Goal: Information Seeking & Learning: Learn about a topic

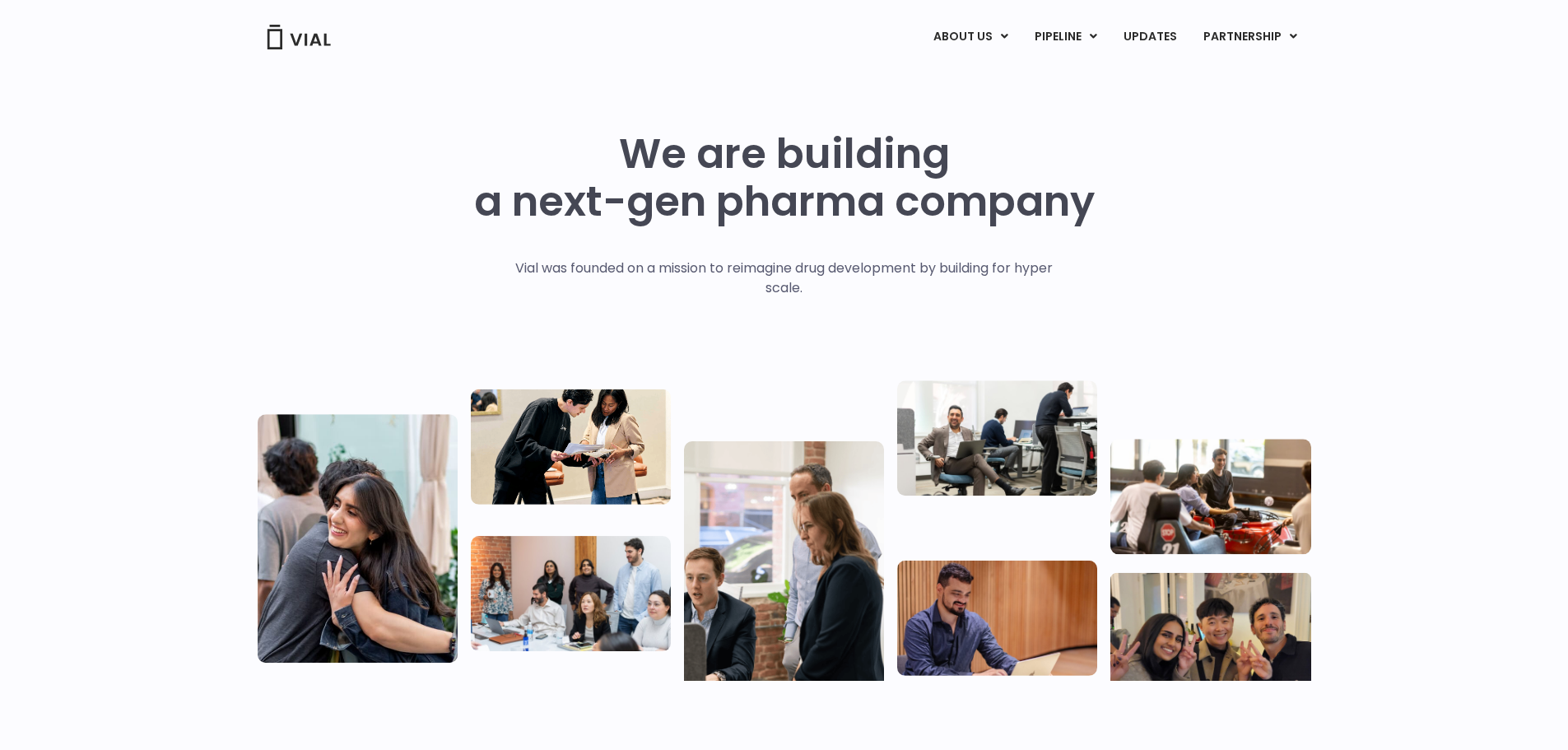
click at [299, 34] on img at bounding box center [299, 37] width 65 height 25
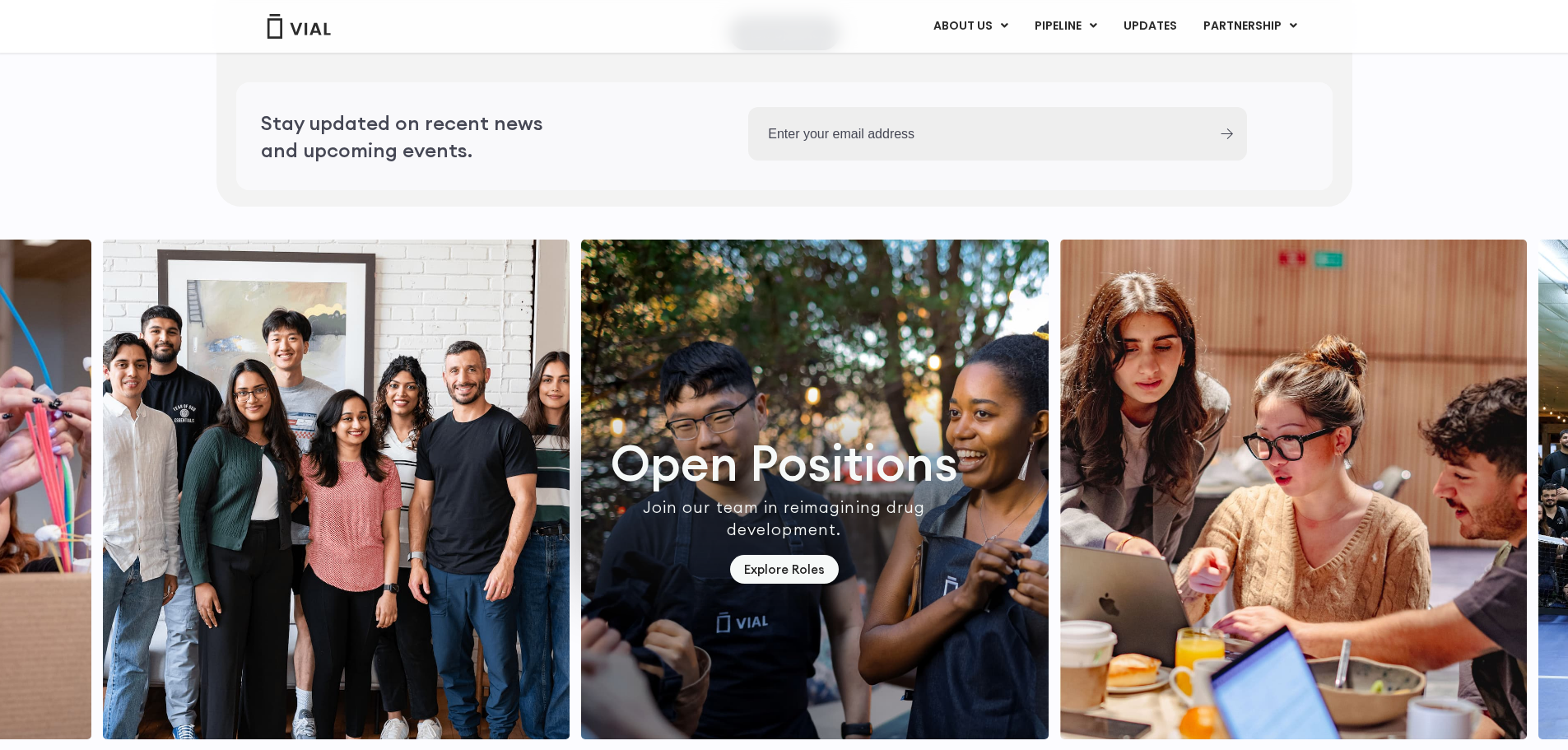
scroll to position [4197, 0]
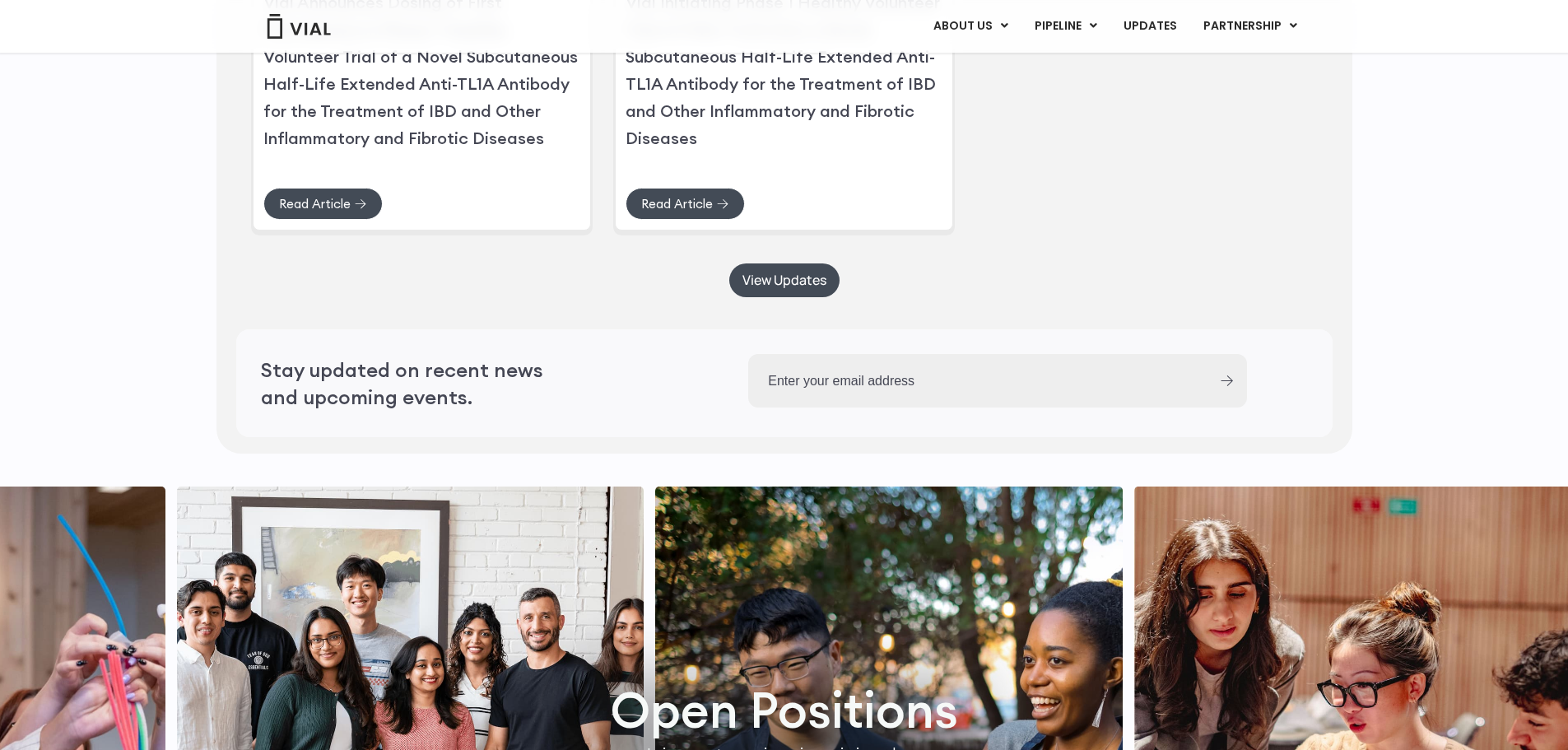
drag, startPoint x: 327, startPoint y: 391, endPoint x: 172, endPoint y: 450, distance: 165.8
click at [155, 450] on div "Recent Updates Press Releases Vial Announces Dosing of First Participants in Ph…" at bounding box center [784, 150] width 1568 height 622
drag, startPoint x: 1399, startPoint y: 219, endPoint x: 1342, endPoint y: 249, distance: 64.4
click at [1399, 219] on div "Recent Updates Press Releases Vial Announces Dosing of First Participants in Ph…" at bounding box center [784, 150] width 1568 height 622
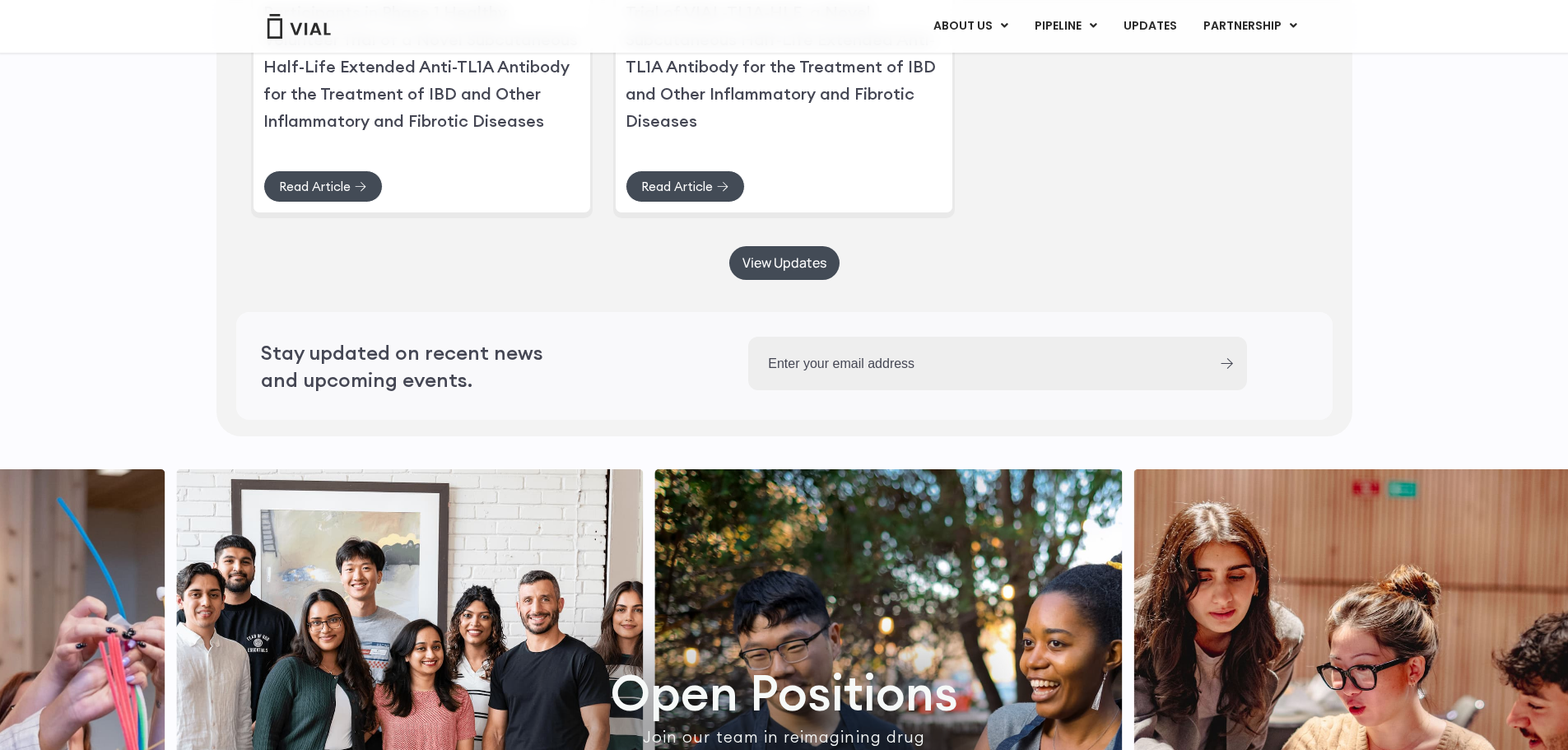
scroll to position [4198, 0]
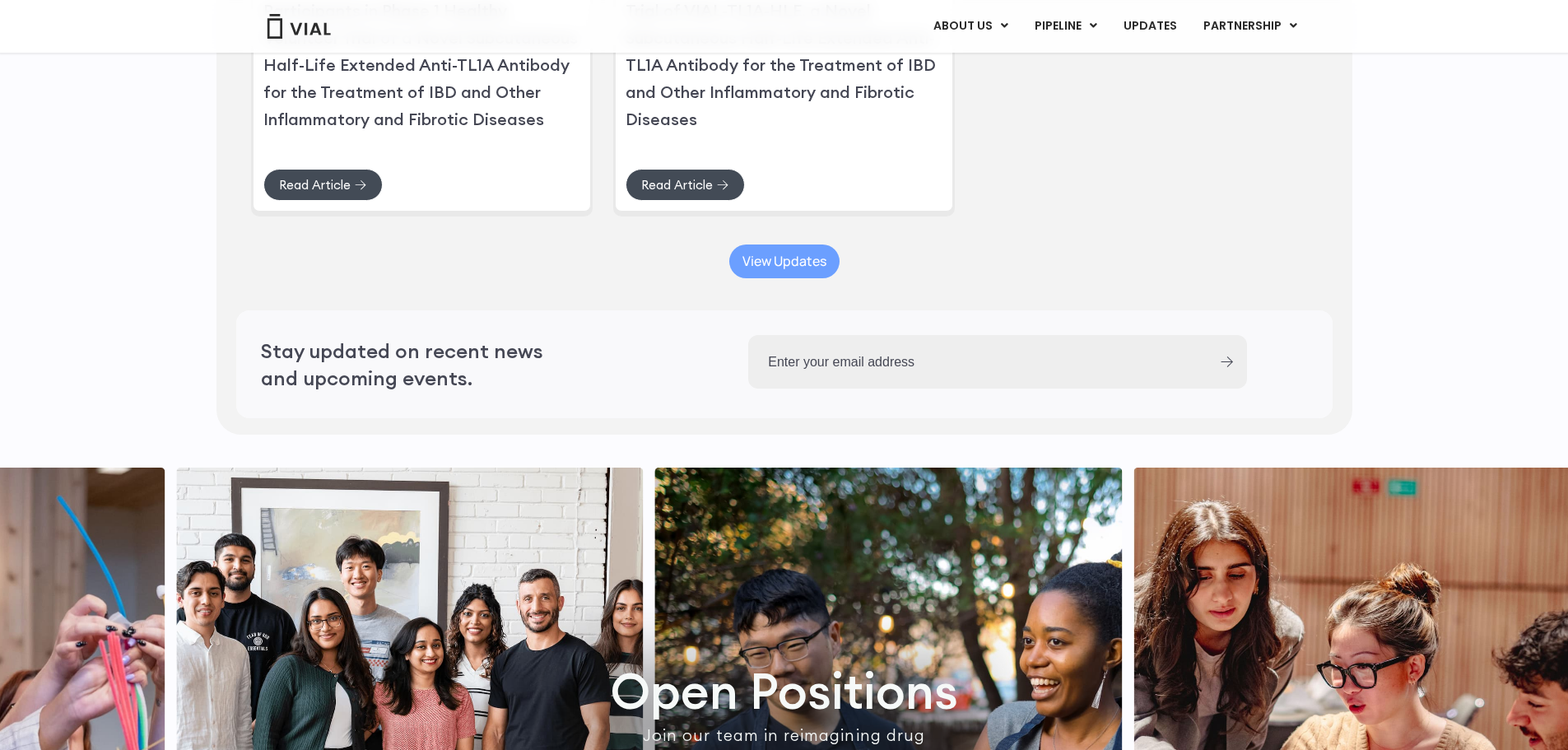
click at [776, 278] on link "View Updates" at bounding box center [784, 261] width 111 height 34
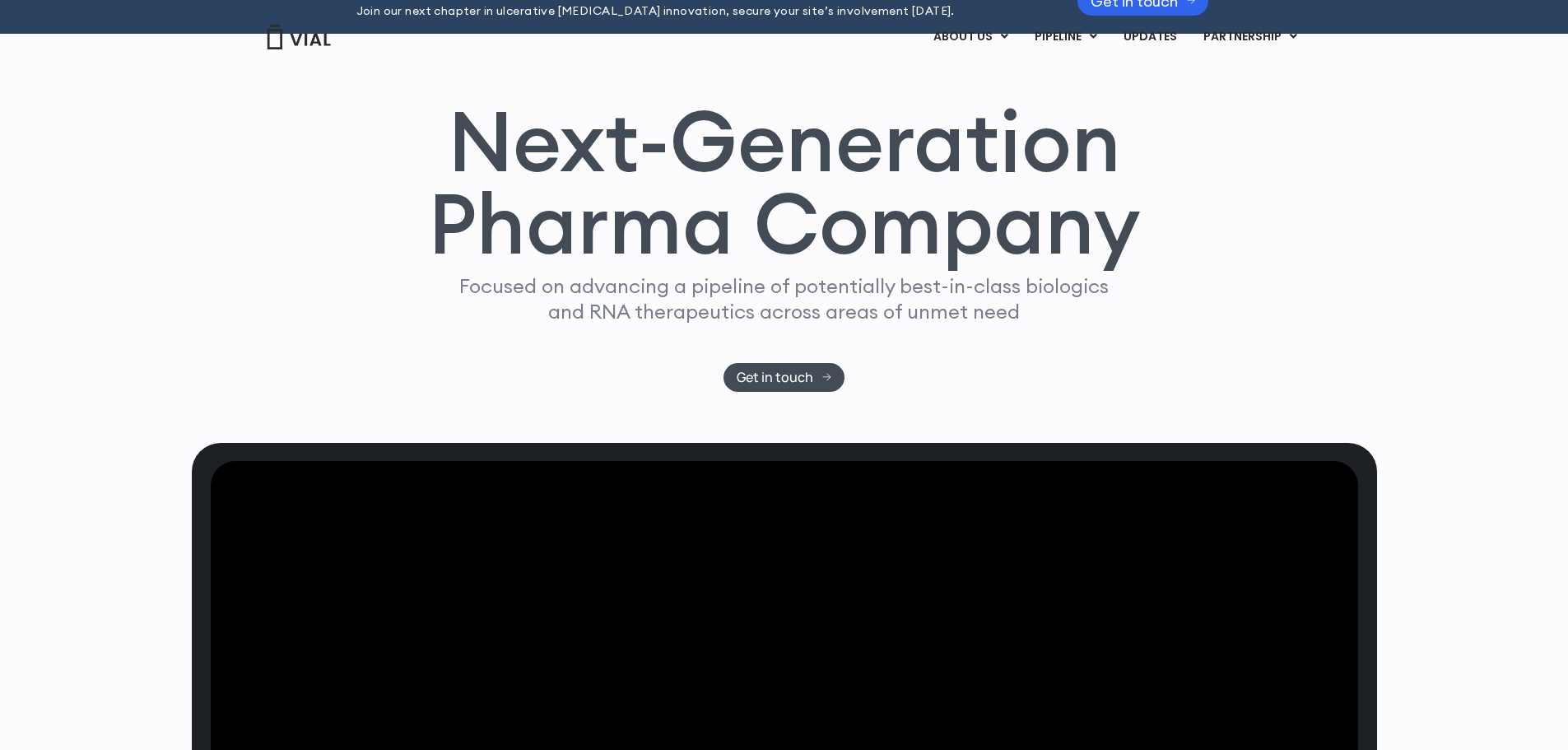
scroll to position [0, 0]
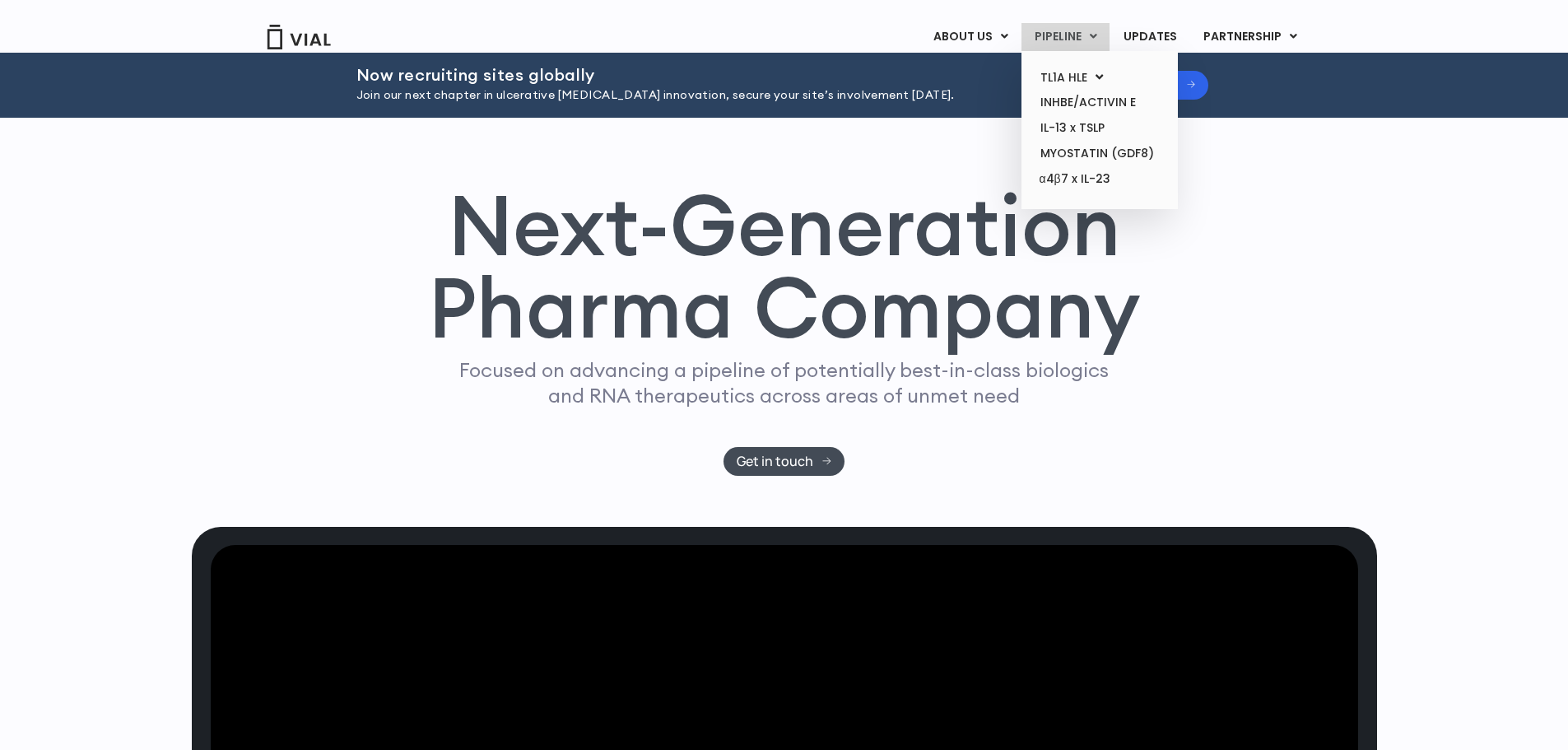
click at [1052, 31] on link "PIPELINE" at bounding box center [1066, 37] width 88 height 28
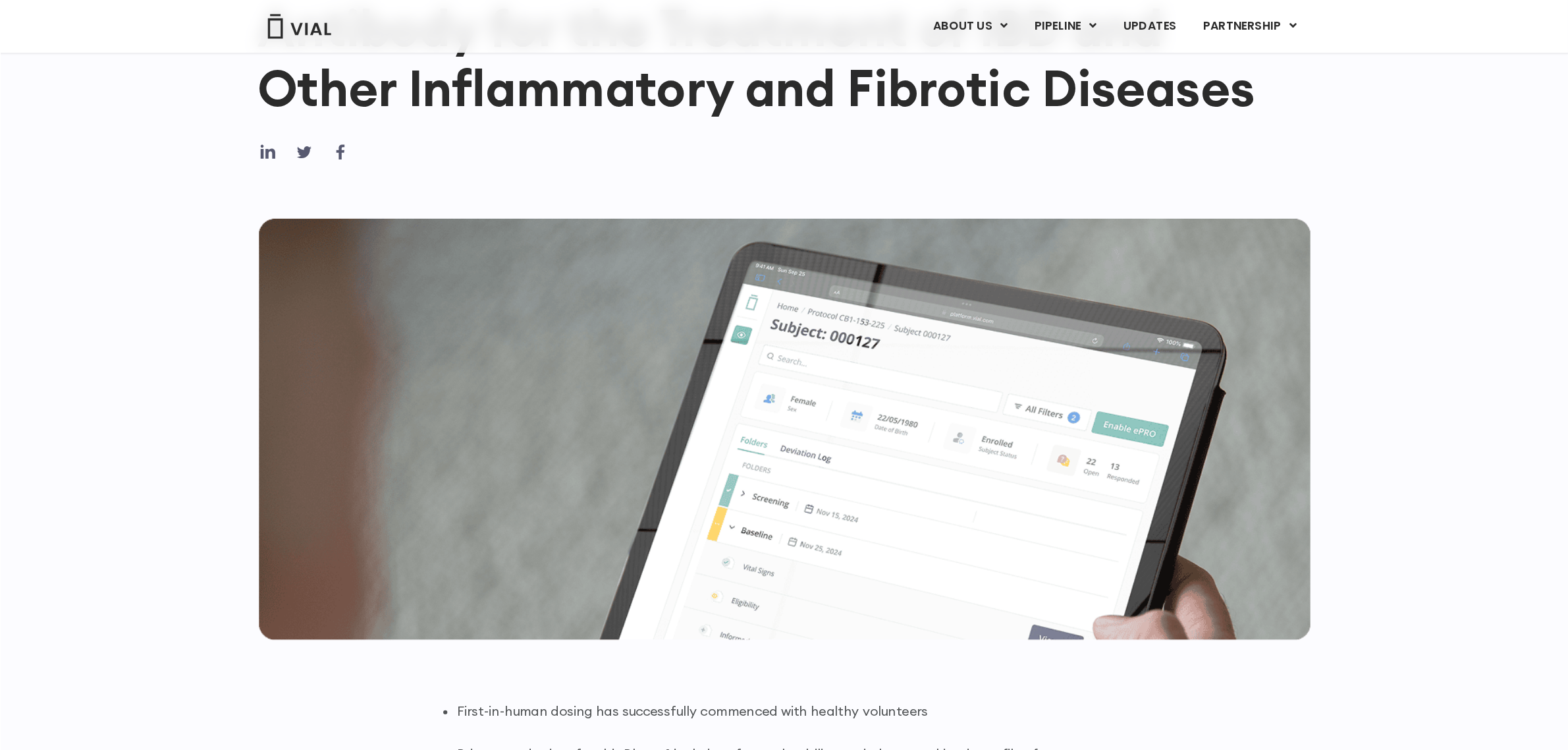
scroll to position [395, 0]
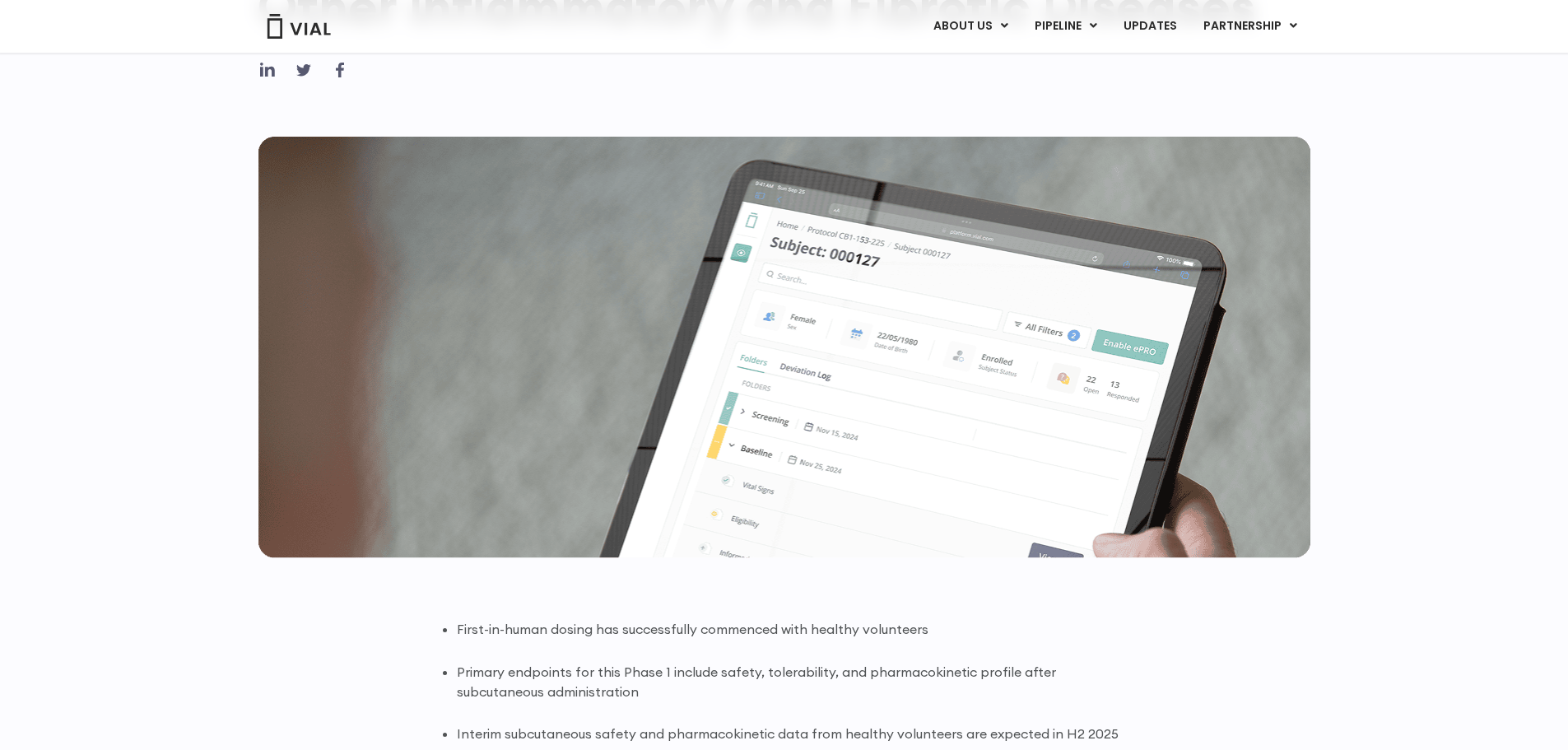
drag, startPoint x: 1211, startPoint y: 649, endPoint x: 1215, endPoint y: 633, distance: 16.5
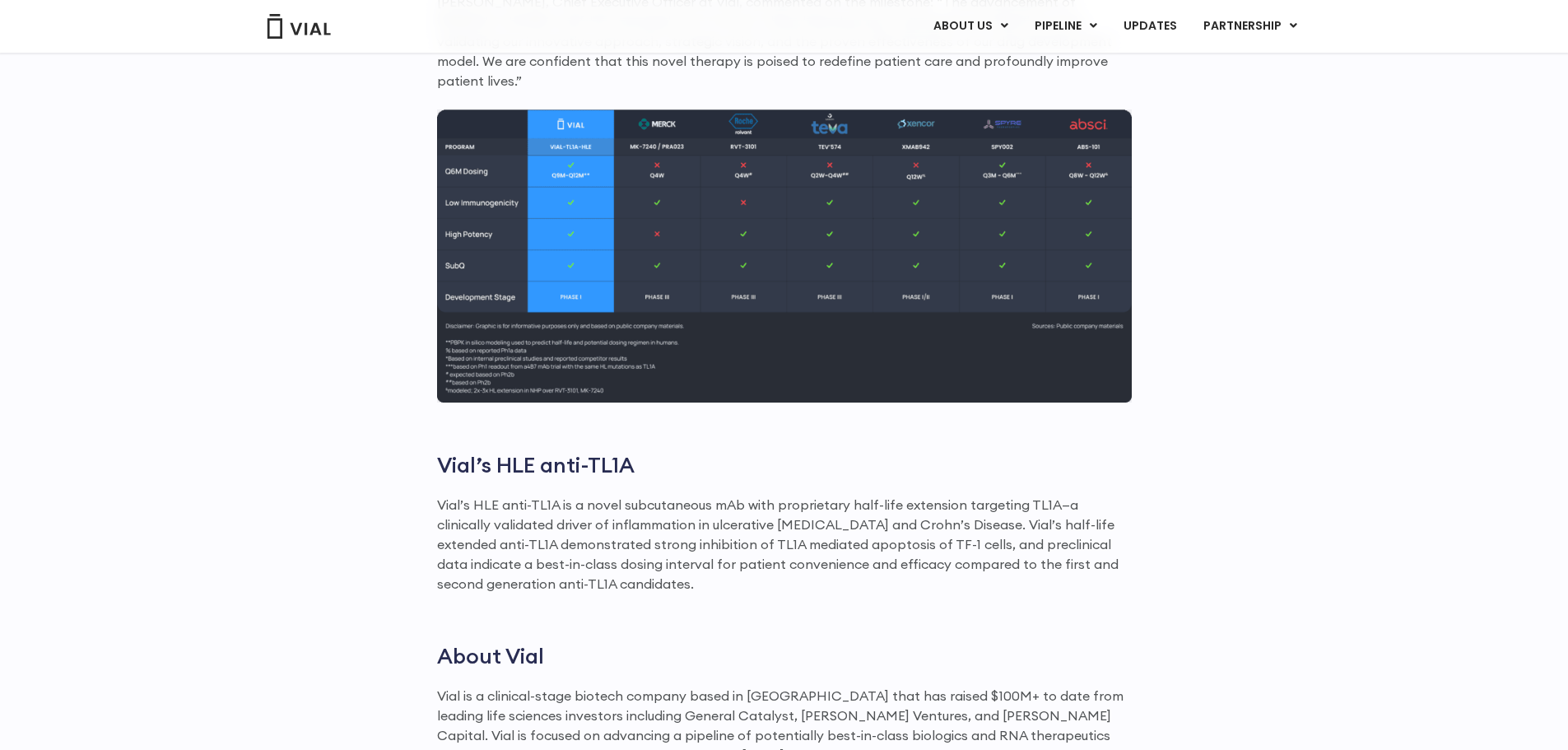
scroll to position [1873, 0]
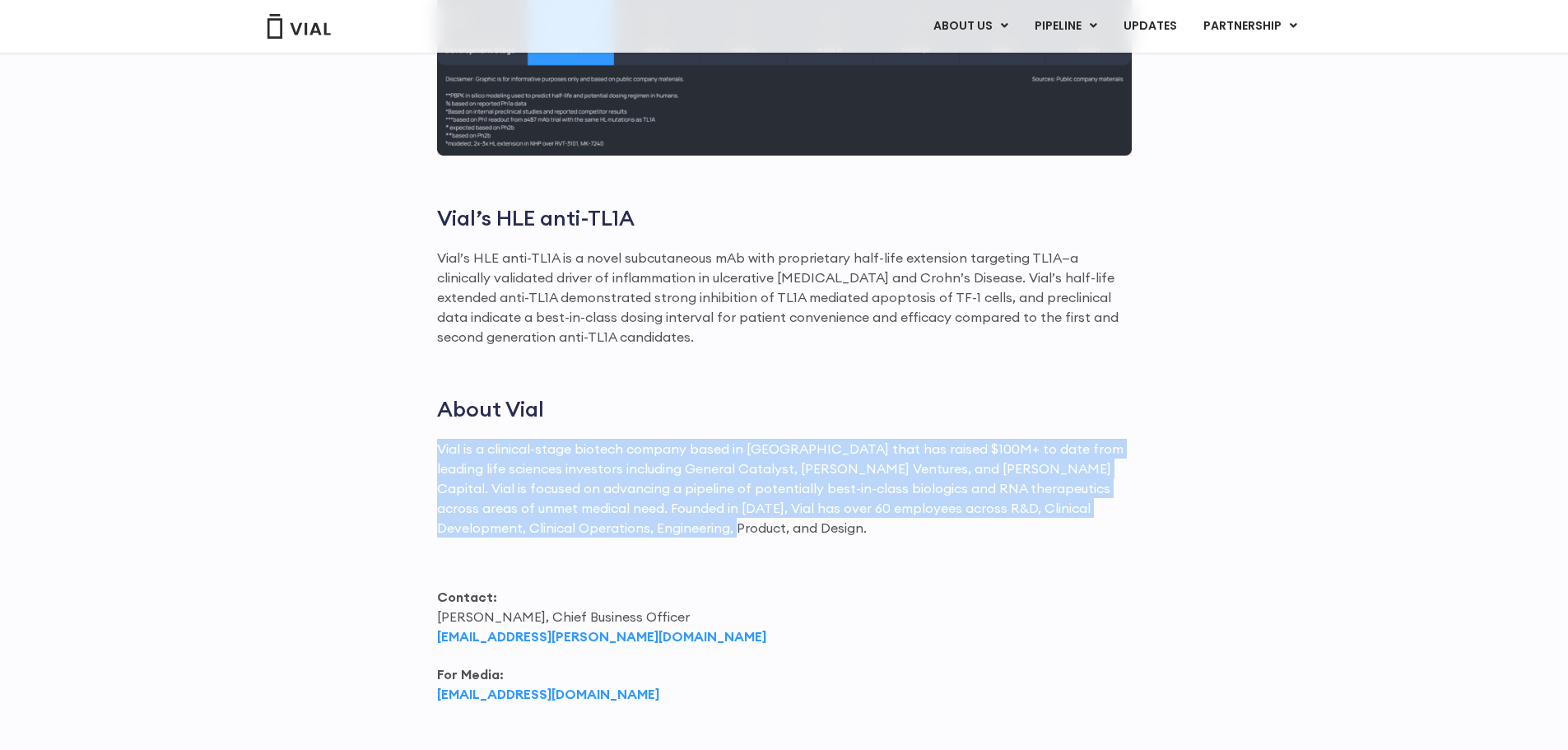
drag, startPoint x: 440, startPoint y: 422, endPoint x: 646, endPoint y: 514, distance: 225.6
click at [646, 514] on p "Vial is a clinical-stage biotech company based in San Francisco that has raised…" at bounding box center [784, 488] width 694 height 99
copy p "Vial is a clinical-stage biotech company based in San Francisco that has raised…"
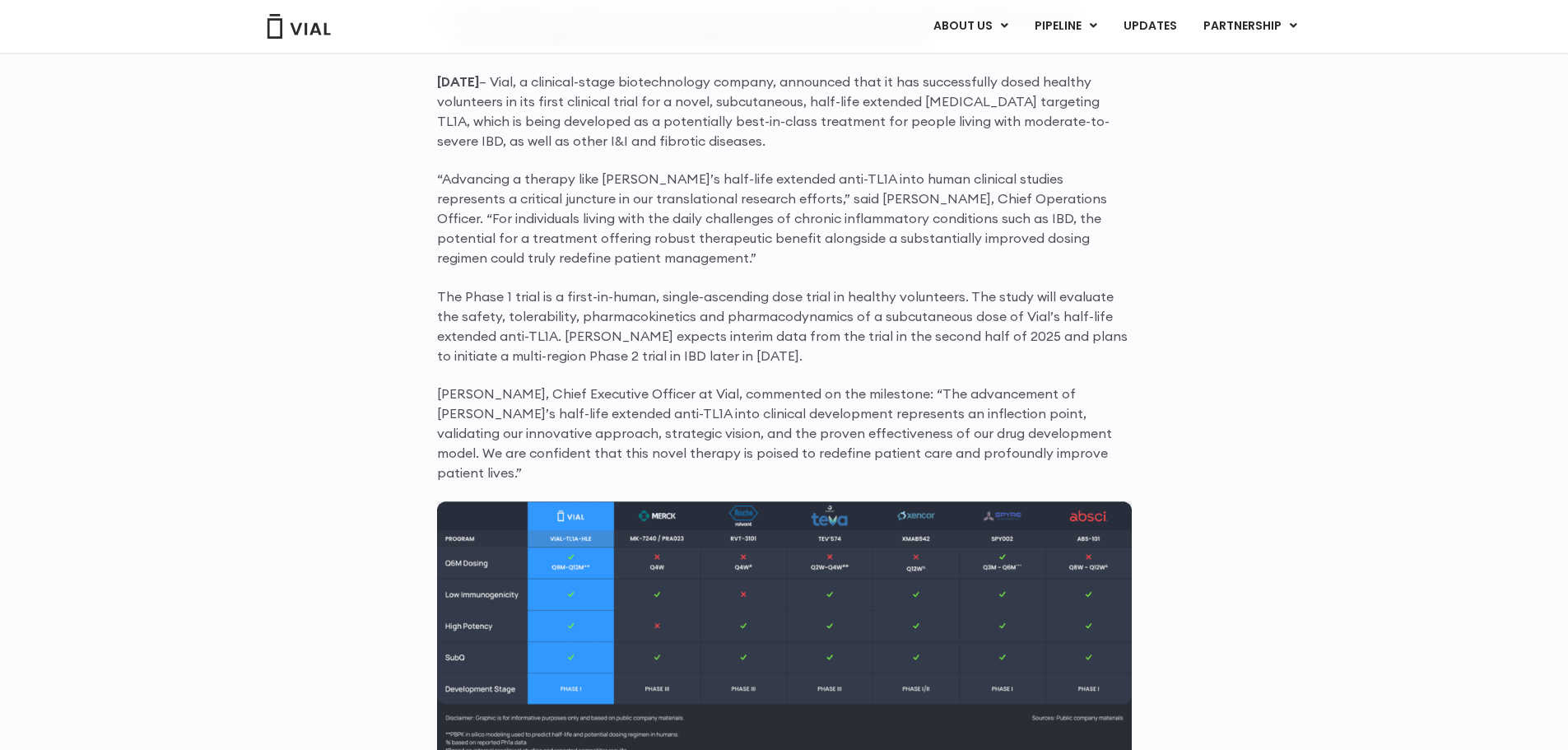
scroll to position [1728, 0]
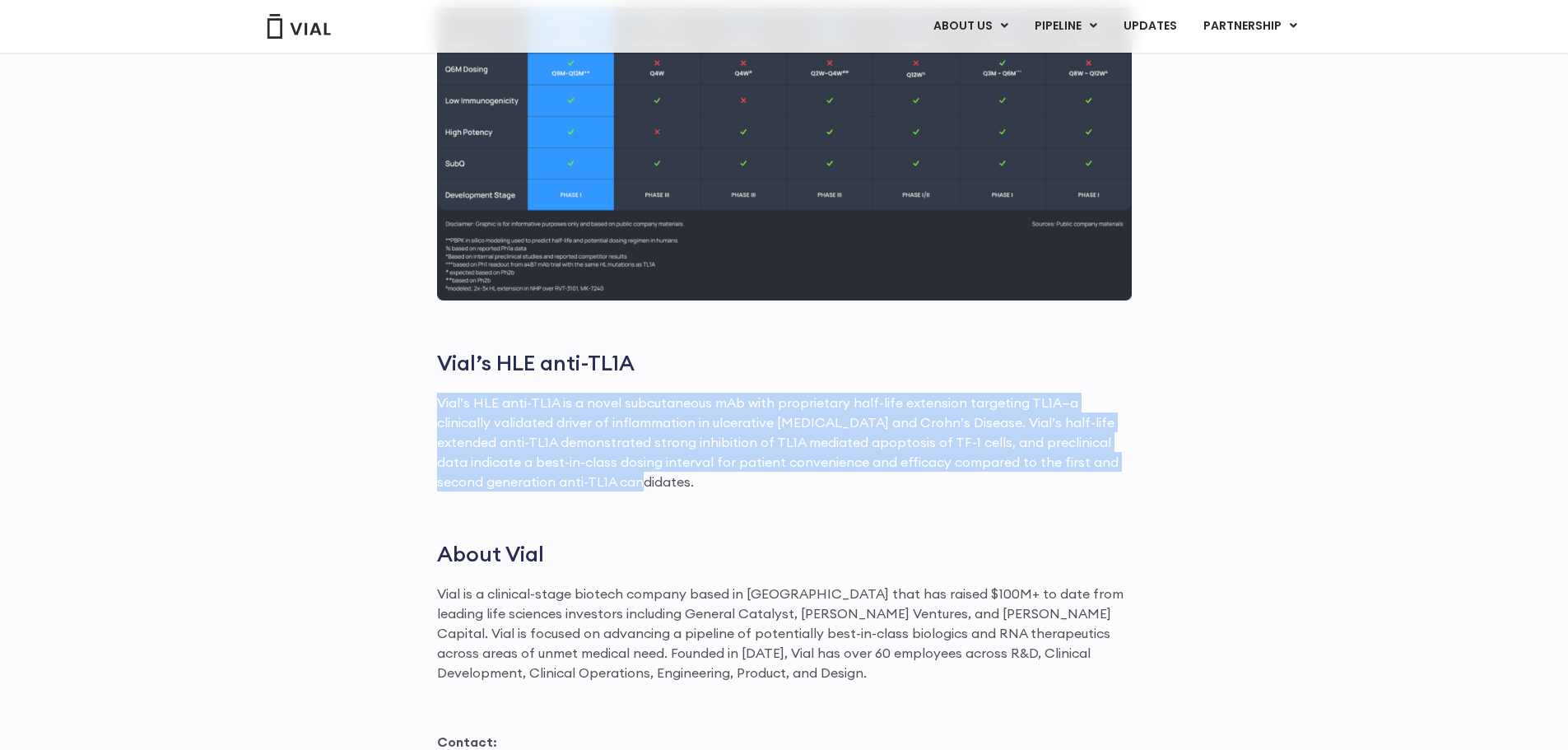
drag, startPoint x: 438, startPoint y: 383, endPoint x: 535, endPoint y: 455, distance: 120.8
click at [535, 455] on p "Vial’s HLE anti-TL1A is a novel subcutaneous mAb with proprietary half-life ext…" at bounding box center [784, 442] width 694 height 99
copy p "Vial’s HLE anti-TL1A is a novel subcutaneous mAb with proprietary half-life ext…"
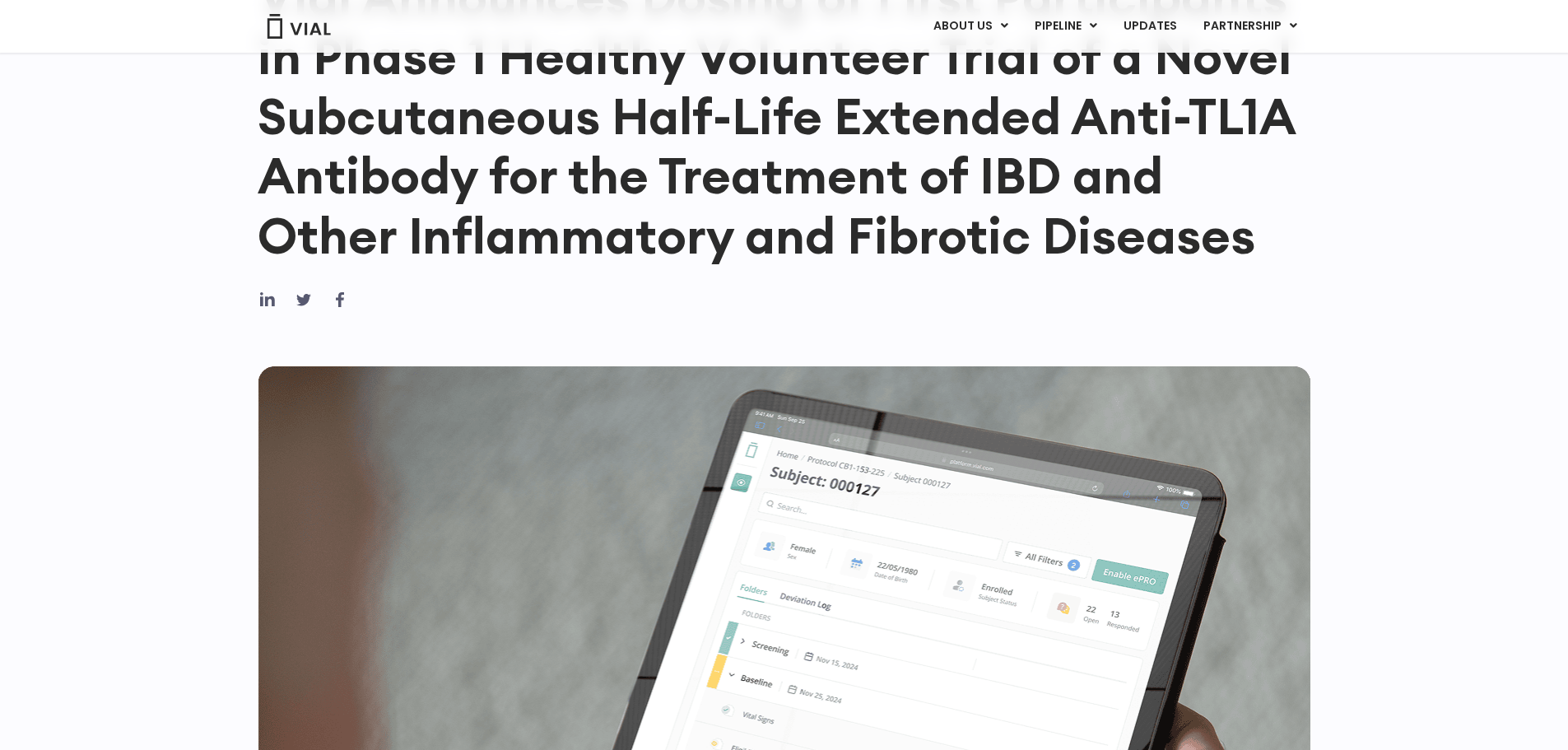
scroll to position [0, 0]
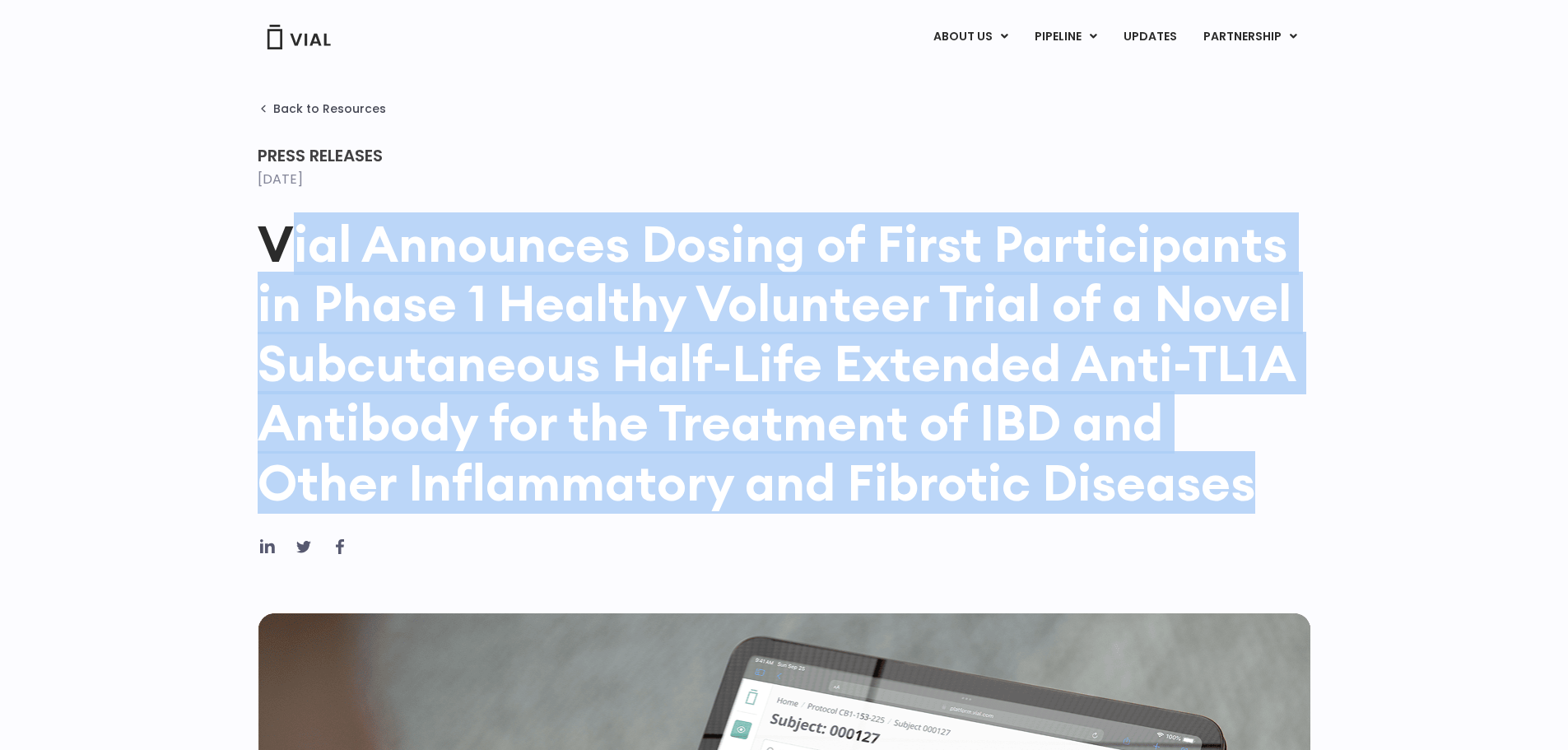
drag, startPoint x: 298, startPoint y: 242, endPoint x: 1336, endPoint y: 515, distance: 1073.3
copy h1 "ial Announces Dosing of First Participants in Phase 1 Healthy Volunteer Trial o…"
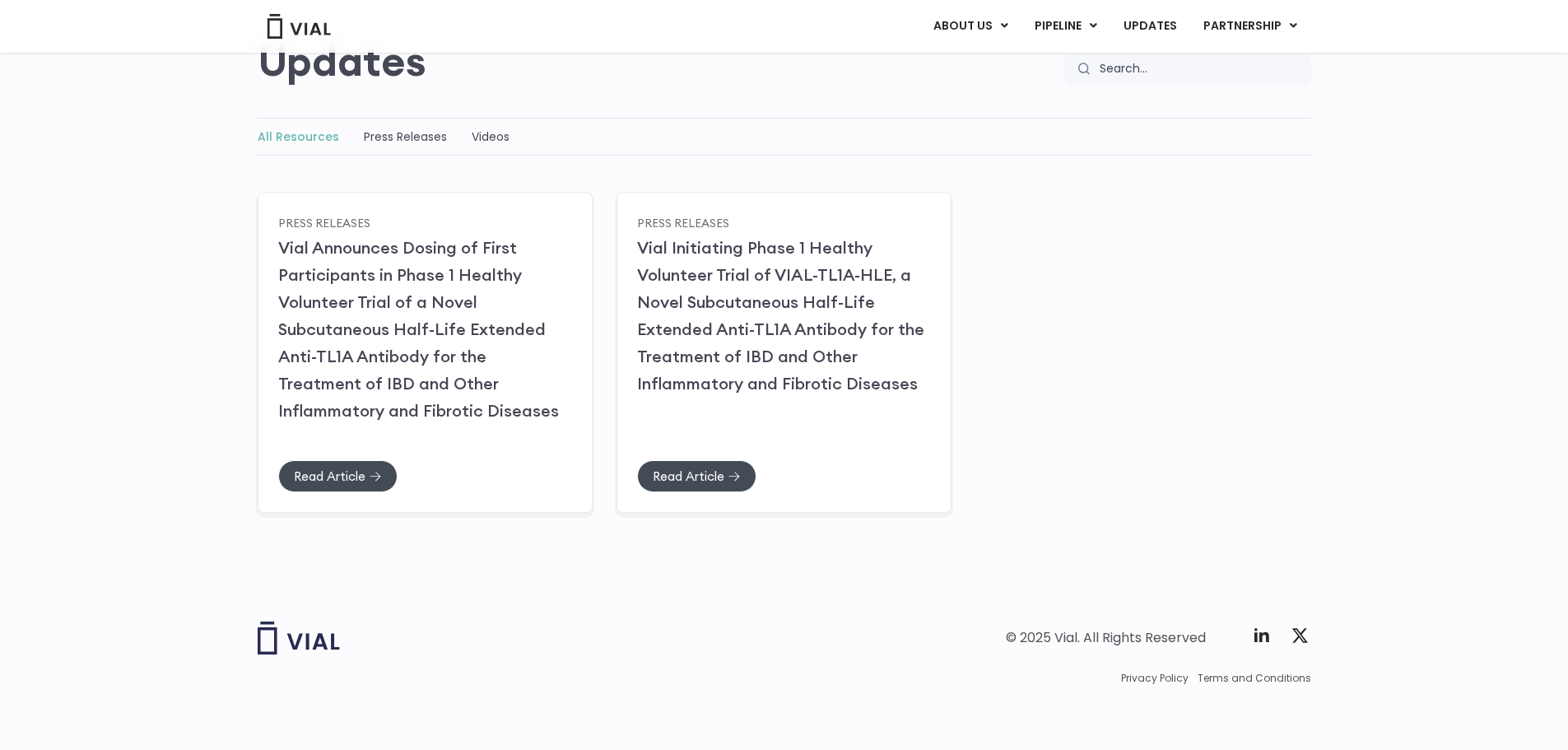
scroll to position [166, 0]
drag, startPoint x: 703, startPoint y: 457, endPoint x: 642, endPoint y: 504, distance: 77.0
click at [634, 504] on div "Press Releases Vial Initiating Phase 1 Healthy Volunteer Trial of VIAL-TL1A-HLE…" at bounding box center [784, 350] width 337 height 323
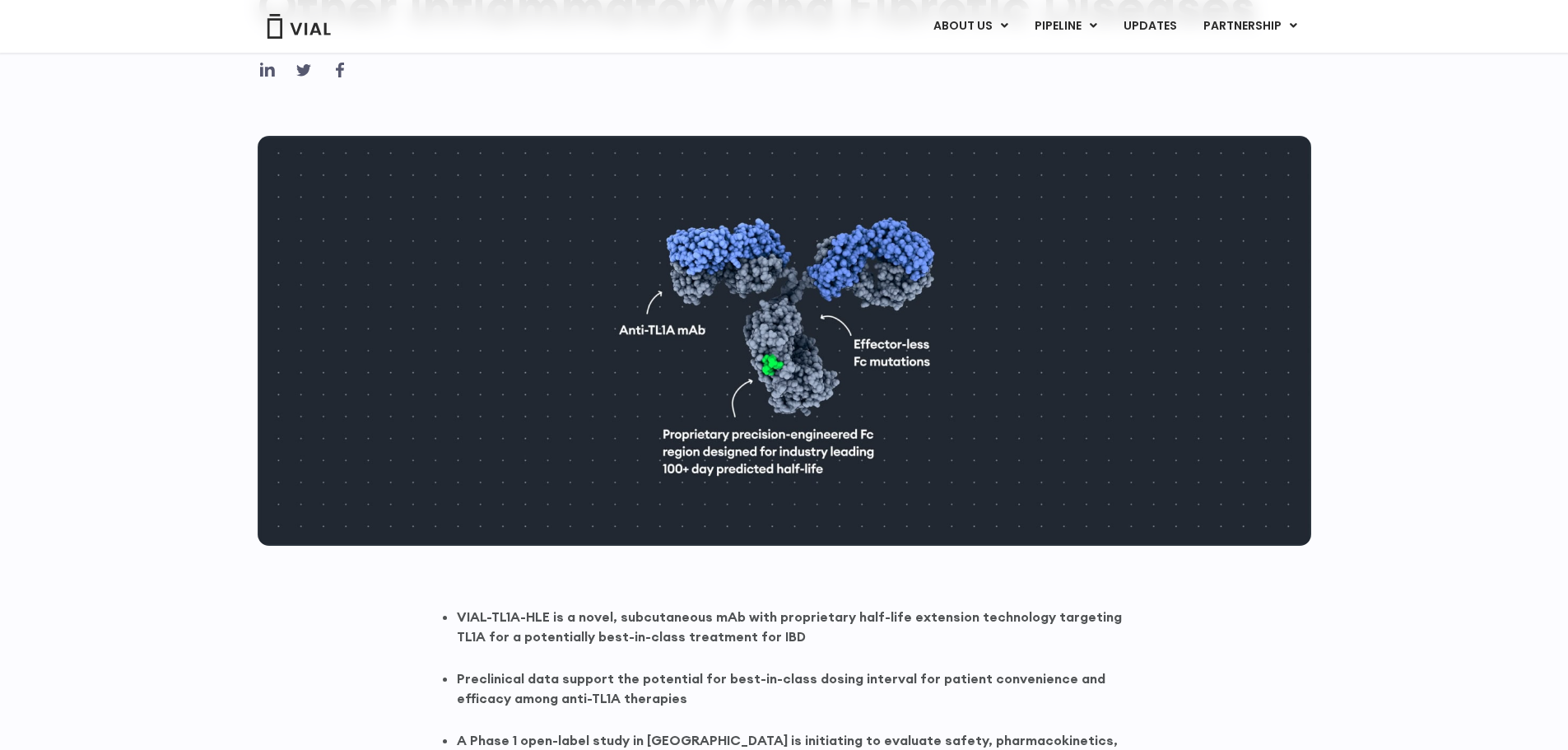
scroll to position [906, 0]
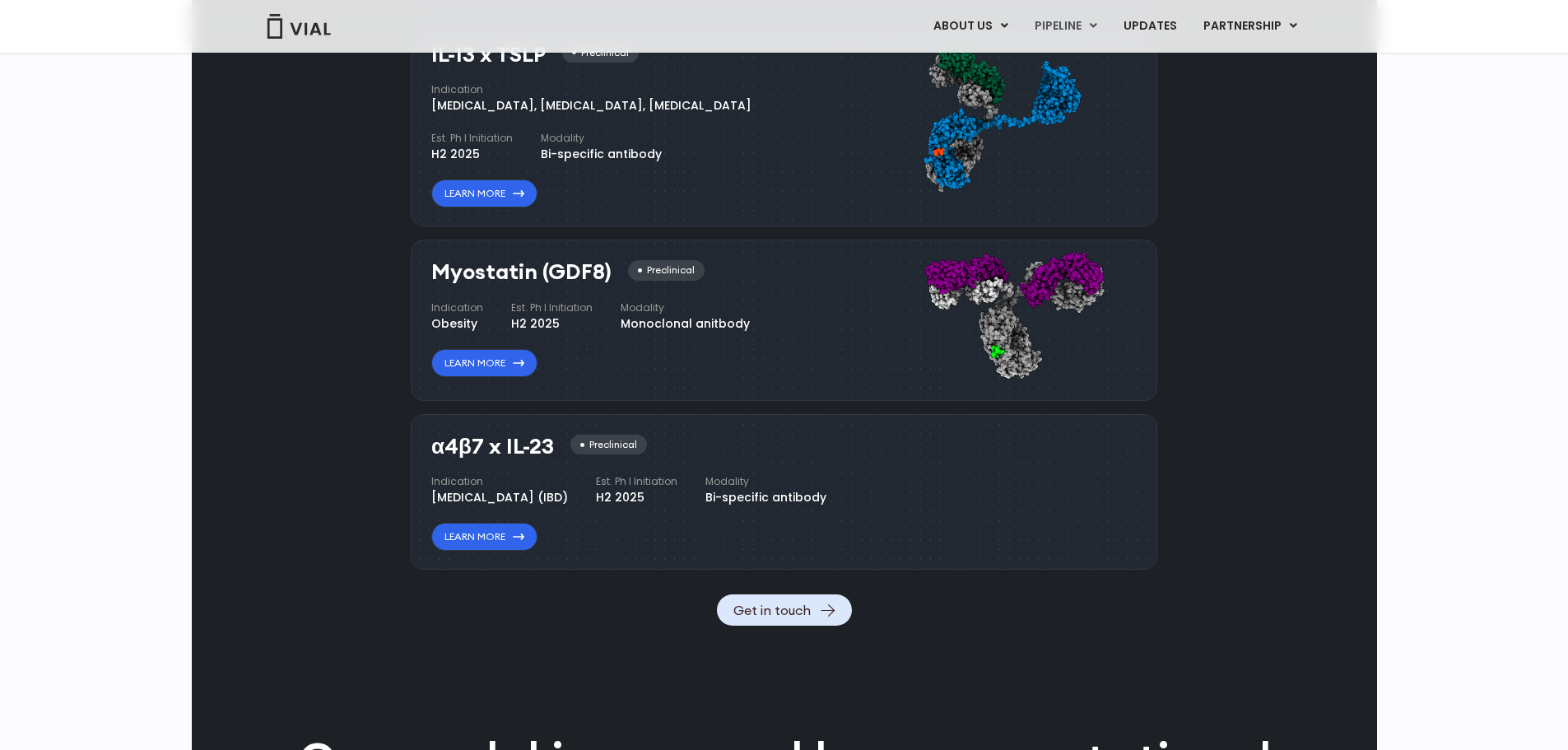
scroll to position [1795, 0]
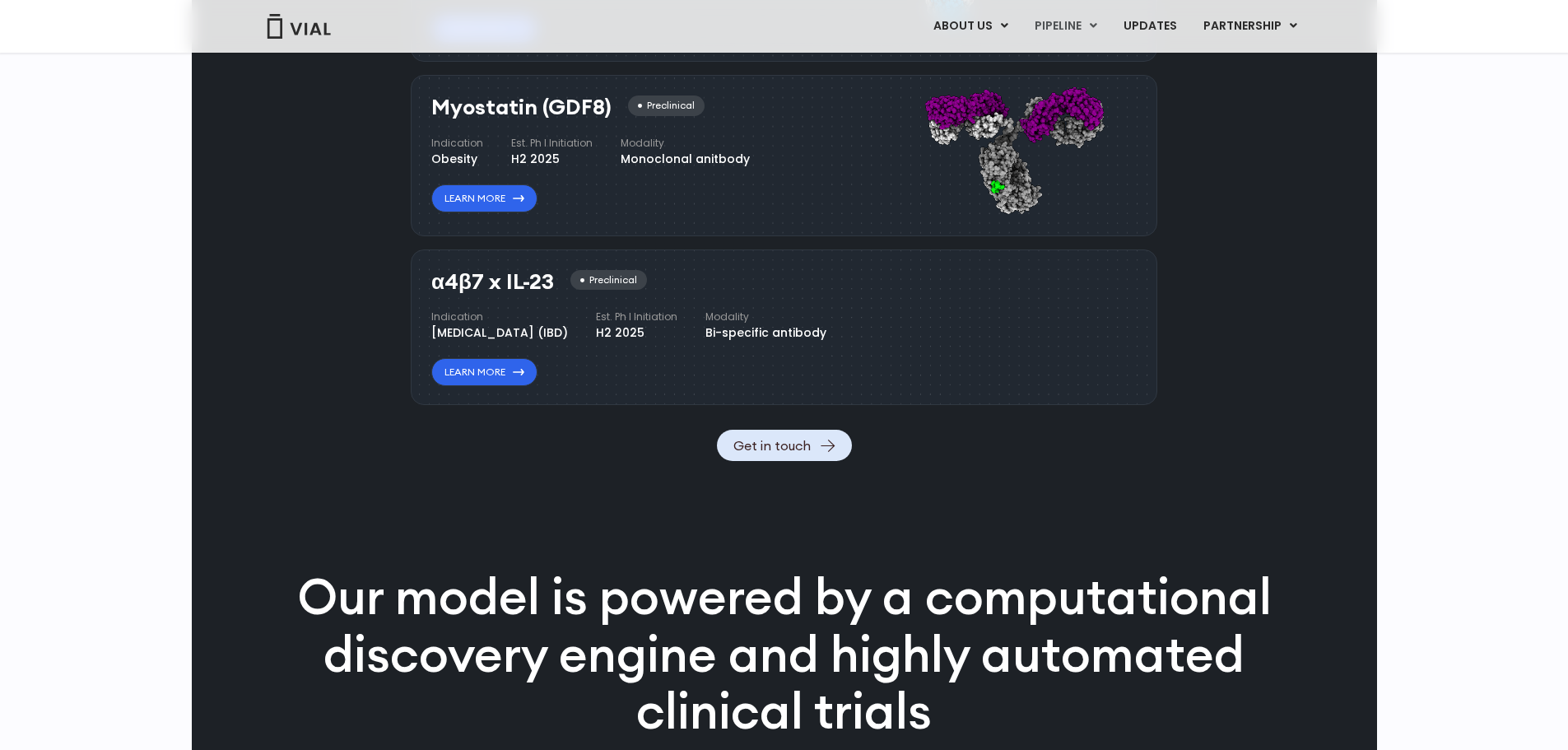
click at [438, 294] on h3 "α4β7 x IL-23" at bounding box center [493, 281] width 123 height 24
drag, startPoint x: 434, startPoint y: 468, endPoint x: 549, endPoint y: 473, distance: 115.1
click at [549, 294] on h3 "α4β7 x IL-23" at bounding box center [493, 281] width 123 height 24
copy h3 "α4β7 x IL-23"
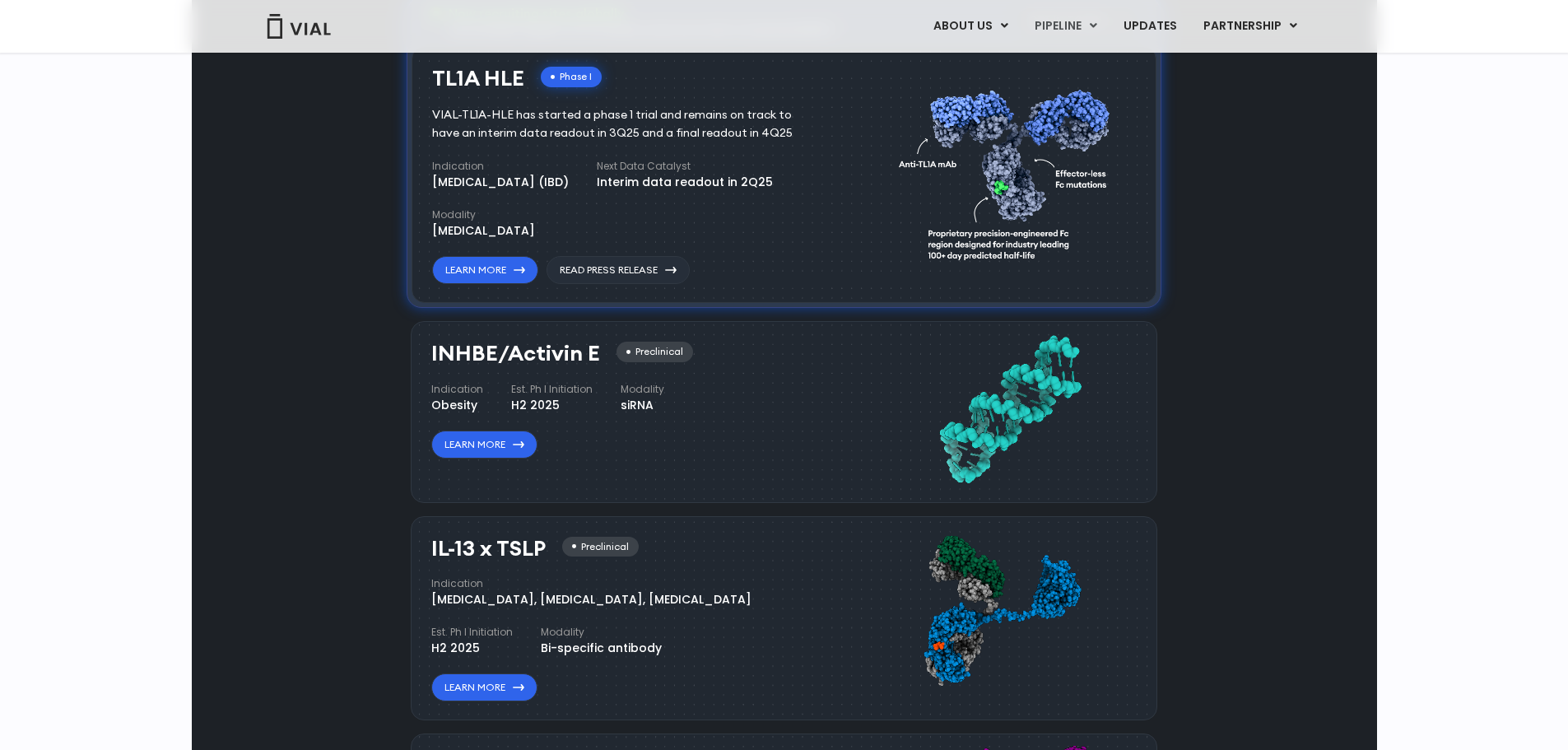
scroll to position [973, 0]
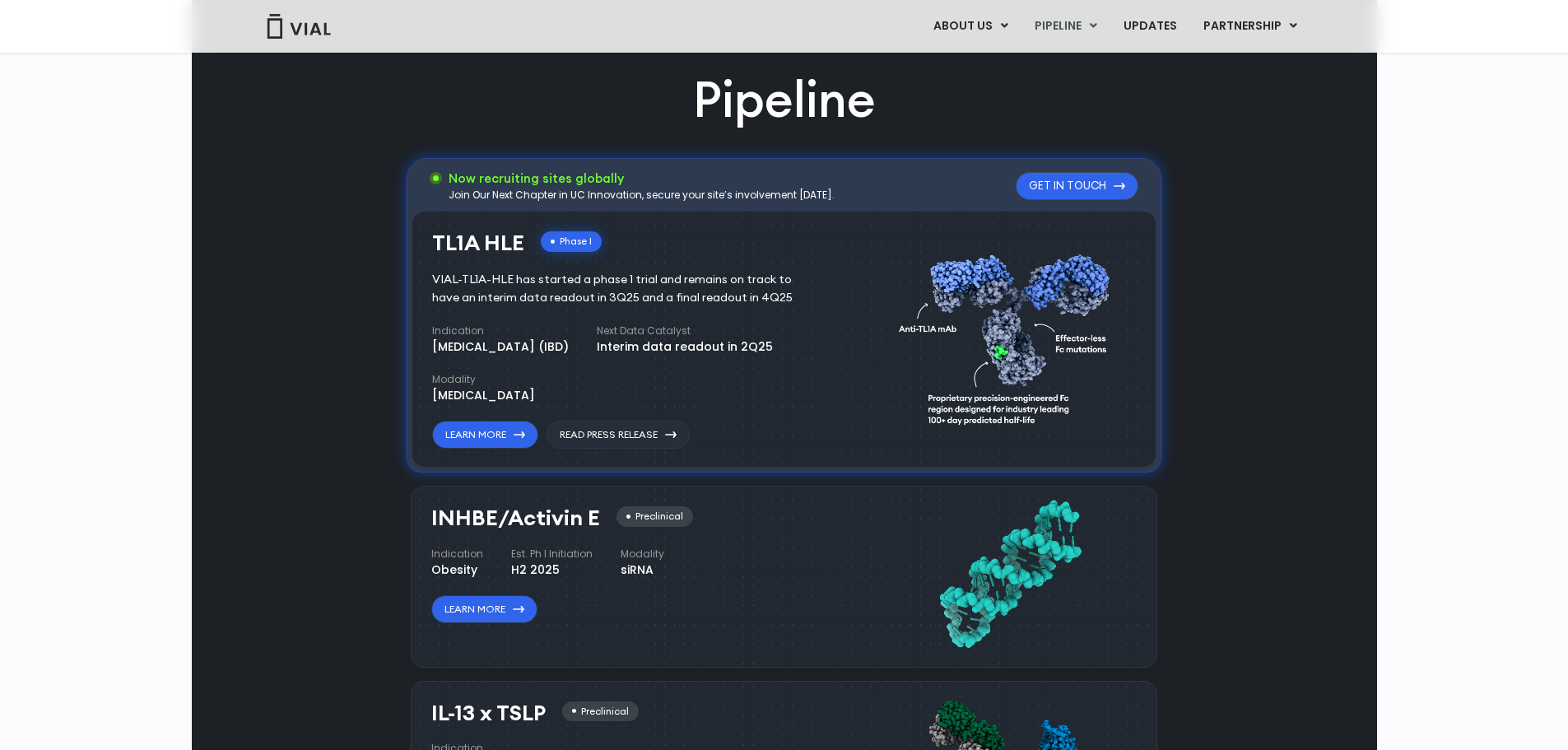
click at [1115, 189] on icon at bounding box center [1119, 186] width 11 height 6
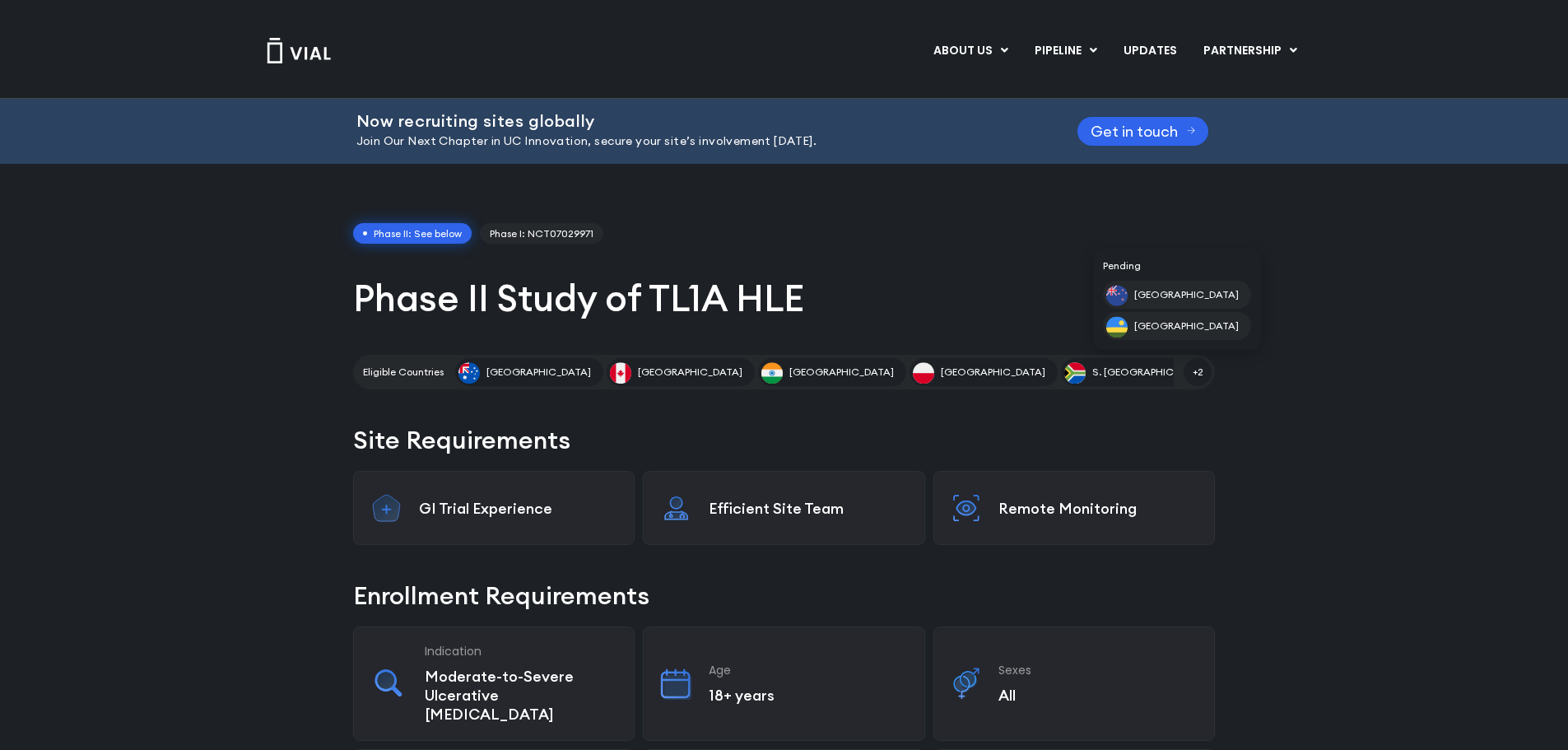
click at [1189, 376] on span "+2" at bounding box center [1197, 372] width 28 height 28
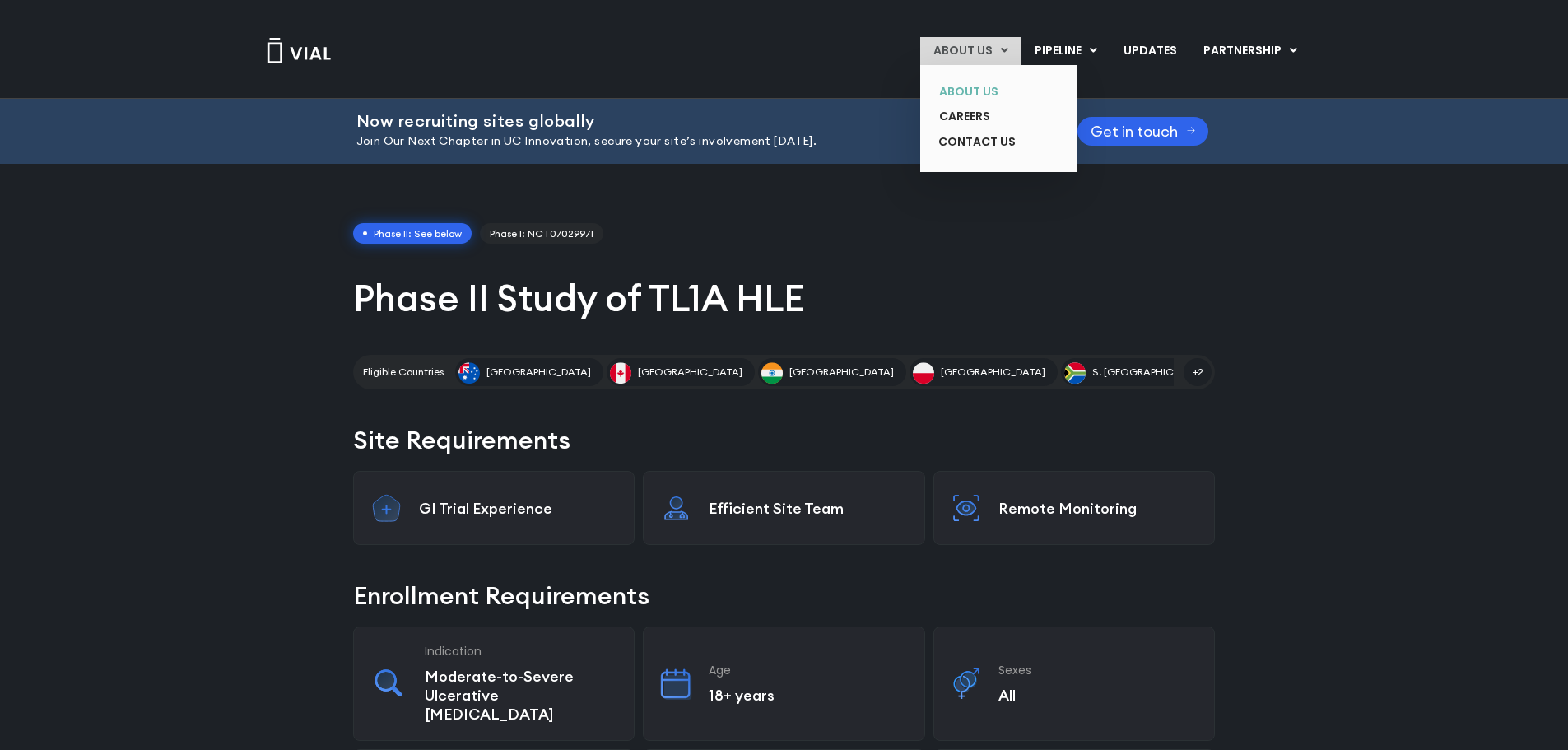
click at [990, 85] on link "ABOUT US" at bounding box center [986, 91] width 120 height 26
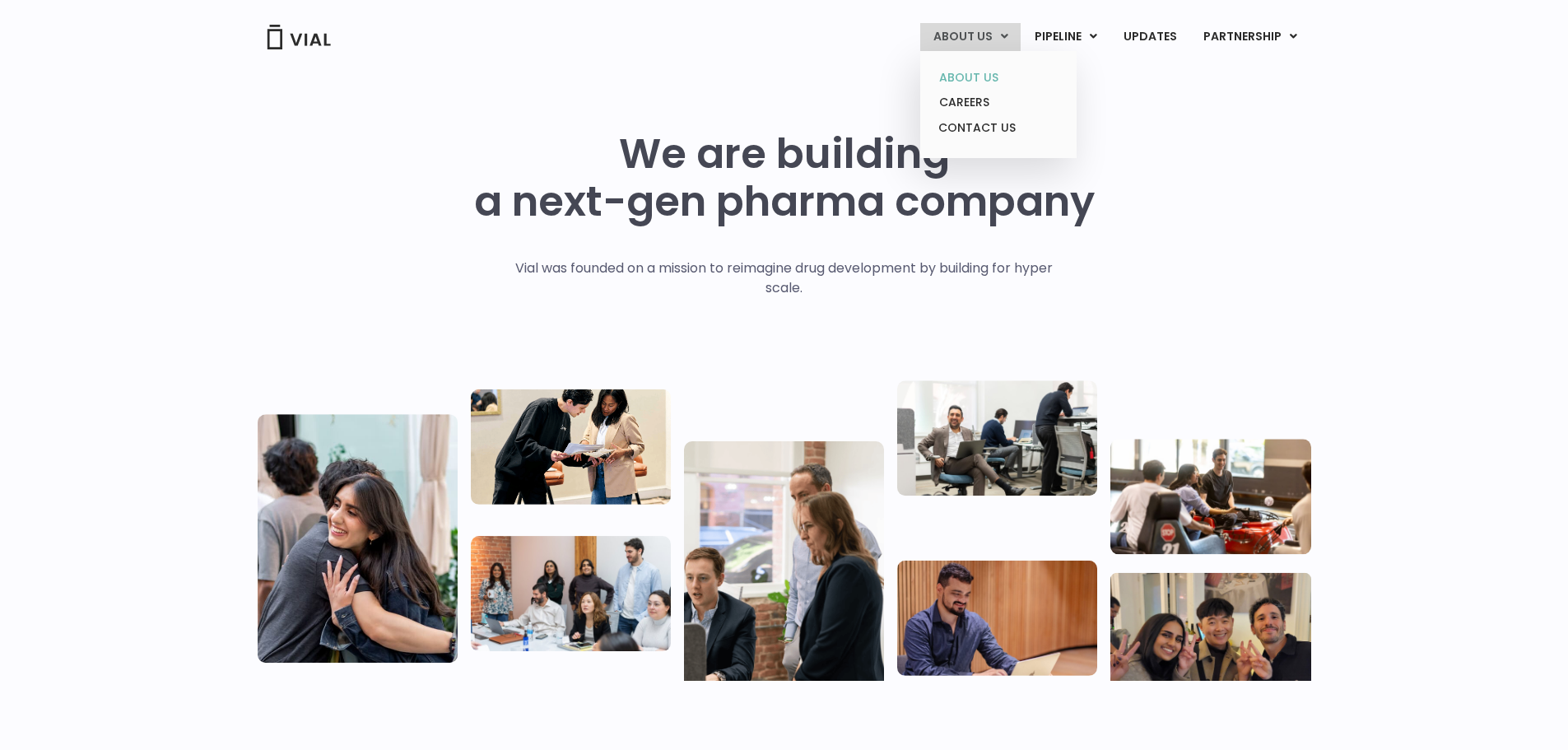
click at [993, 69] on link "ABOUT US" at bounding box center [998, 78] width 144 height 26
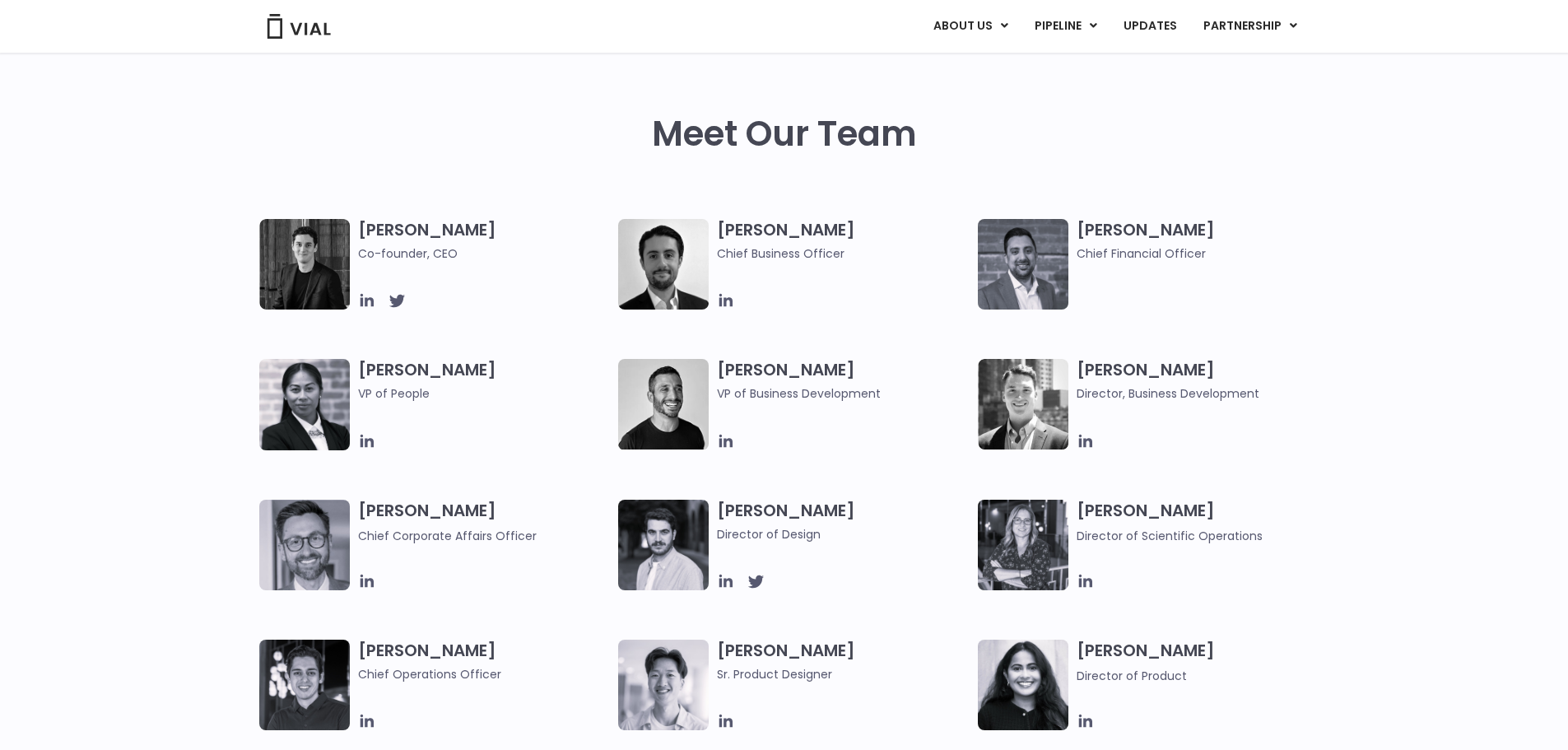
click at [1105, 231] on h3 "[PERSON_NAME] Chief Financial Officer" at bounding box center [1203, 241] width 253 height 43
click at [1106, 231] on h3 "Samir Meghji Chief Financial Officer" at bounding box center [1203, 241] width 253 height 43
click at [1107, 265] on div "Samir Meghji Chief Financial Officer" at bounding box center [1206, 264] width 261 height 90
drag, startPoint x: 1079, startPoint y: 230, endPoint x: 1218, endPoint y: 240, distance: 139.4
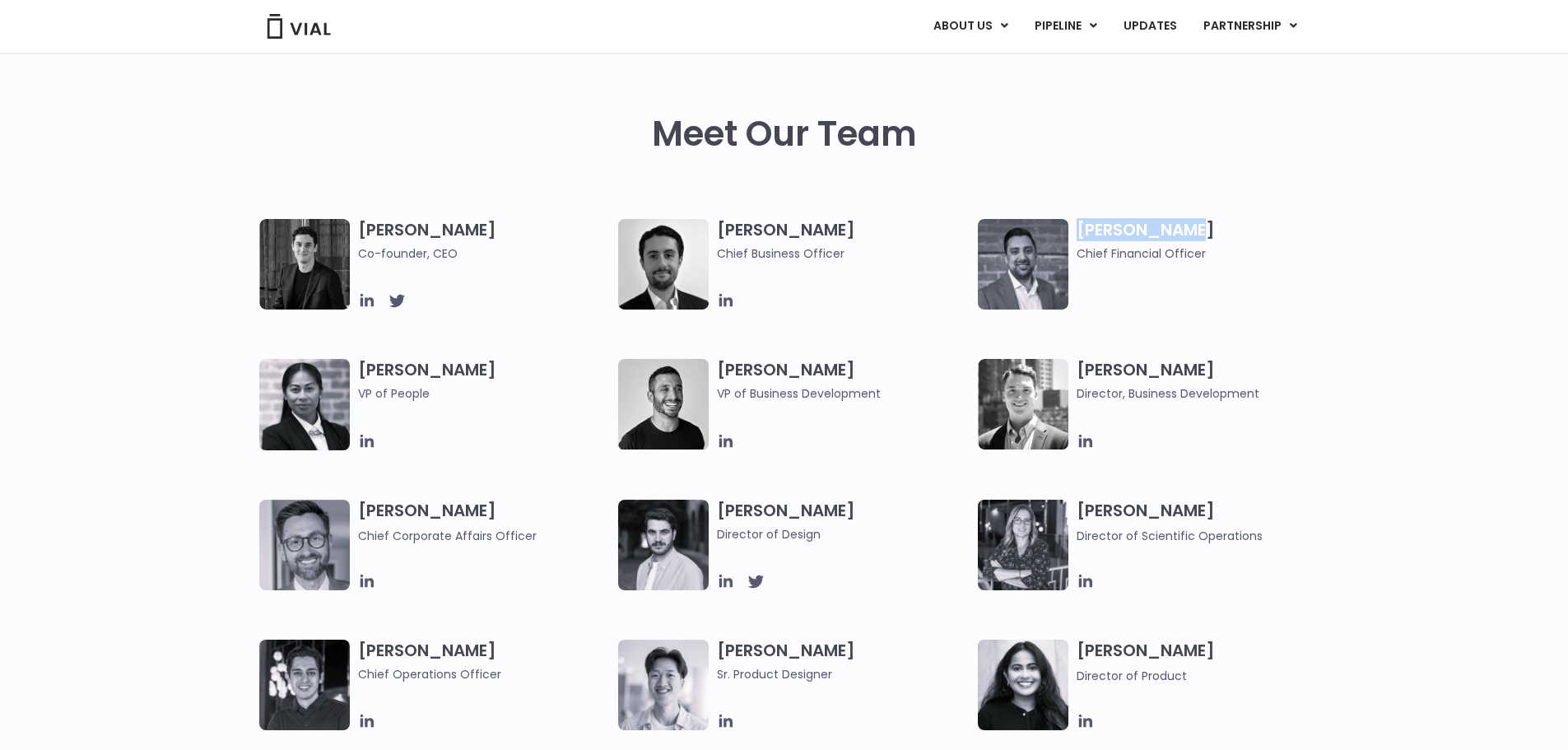
click at [1218, 240] on h3 "Samir Meghji Chief Financial Officer" at bounding box center [1203, 241] width 253 height 43
copy h3 "Samir Meghji"
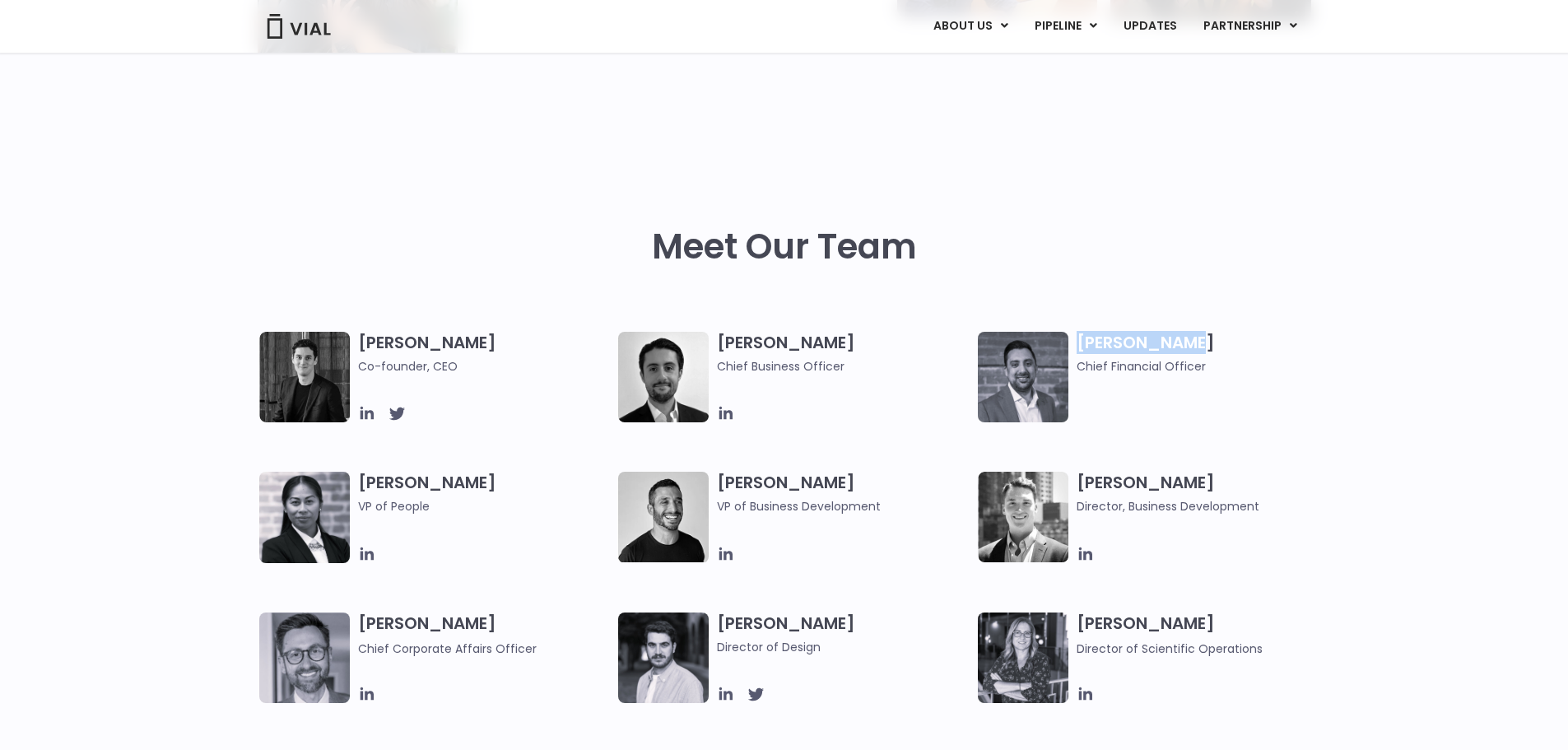
scroll to position [606, 0]
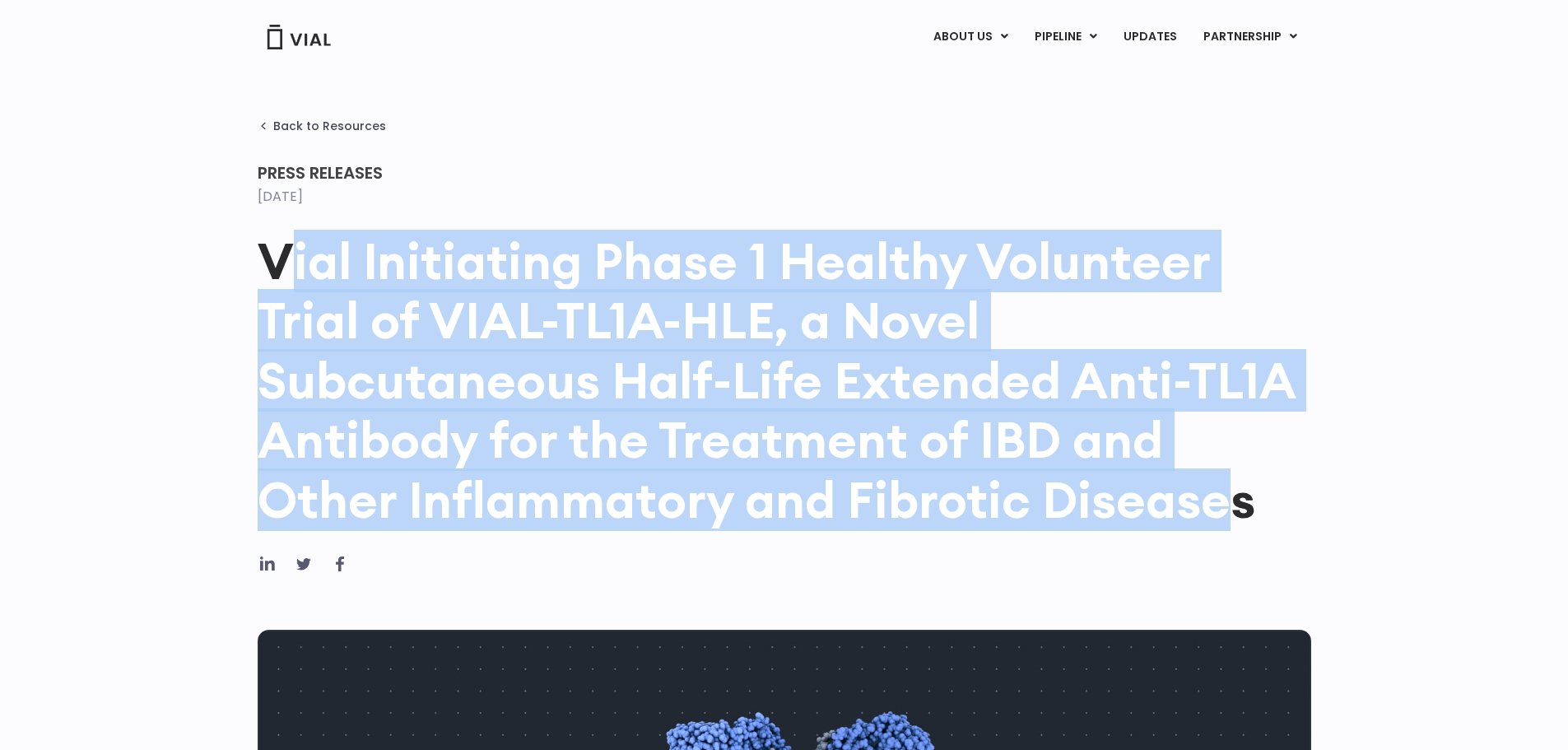
drag, startPoint x: 286, startPoint y: 252, endPoint x: 1234, endPoint y: 493, distance: 978.2
click at [1234, 493] on h1 "Vial Initiating Phase 1 Healthy Volunteer Trial of VIAL-TL1A-HLE, a Novel Subcu…" at bounding box center [784, 379] width 1053 height 298
copy h1 "ial Initiating Phase 1 Healthy Volunteer Trial of VIAL-TL1A-HLE, a Novel Subcut…"
